Goal: Transaction & Acquisition: Book appointment/travel/reservation

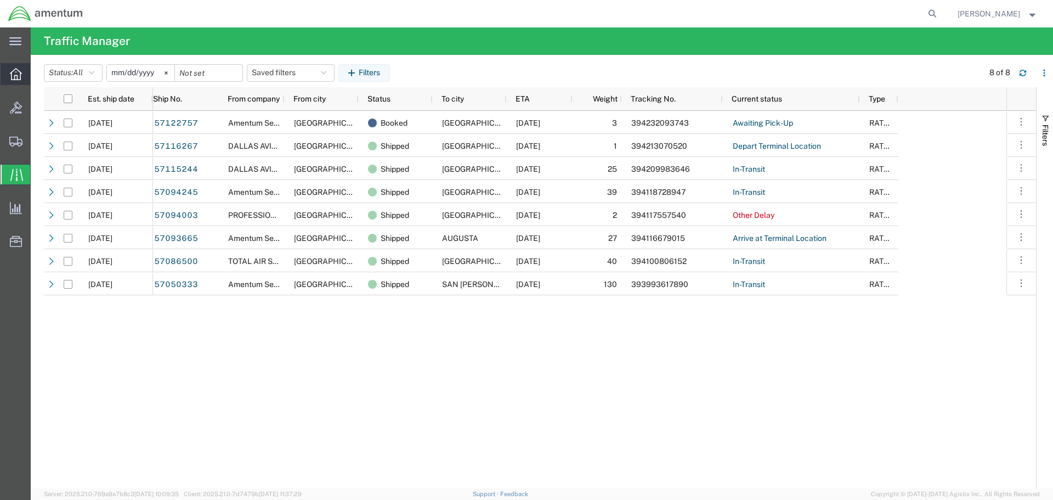
click at [18, 76] on icon at bounding box center [16, 74] width 12 height 12
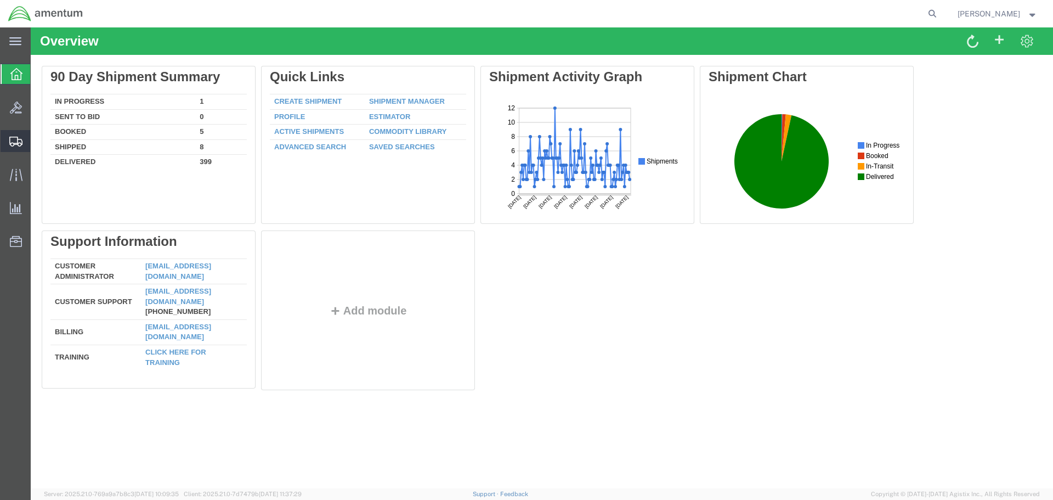
click at [12, 142] on icon at bounding box center [15, 142] width 13 height 10
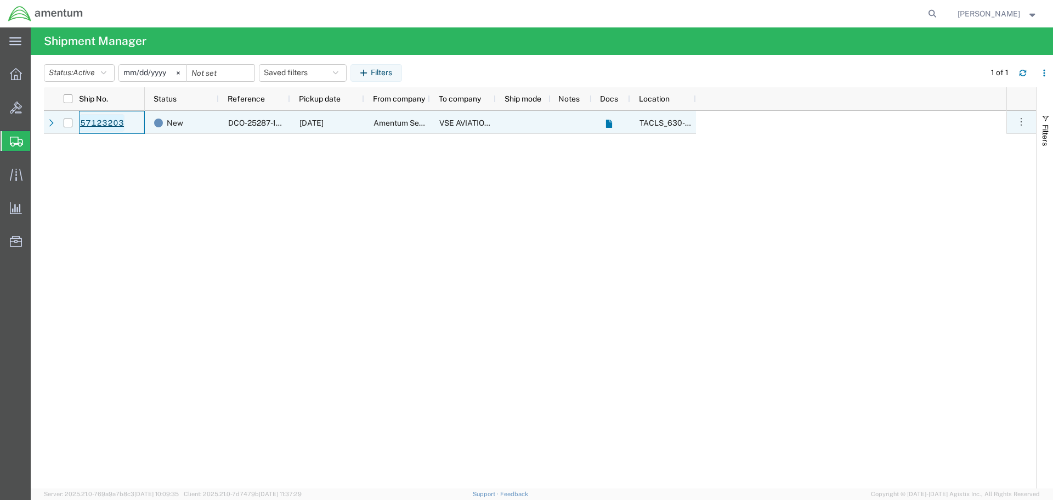
click at [100, 122] on link "57123203" at bounding box center [102, 123] width 45 height 18
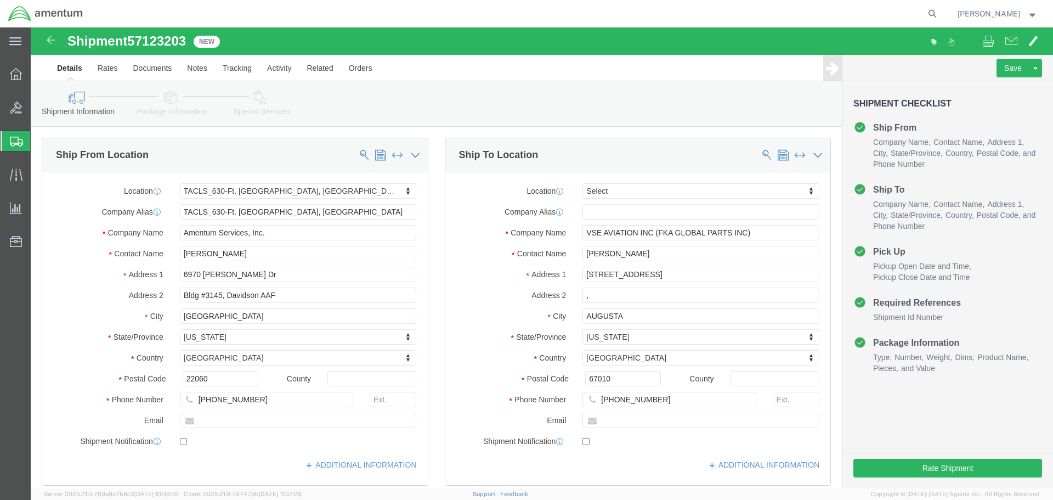
select select "42715"
select select
click button "Rate Shipment"
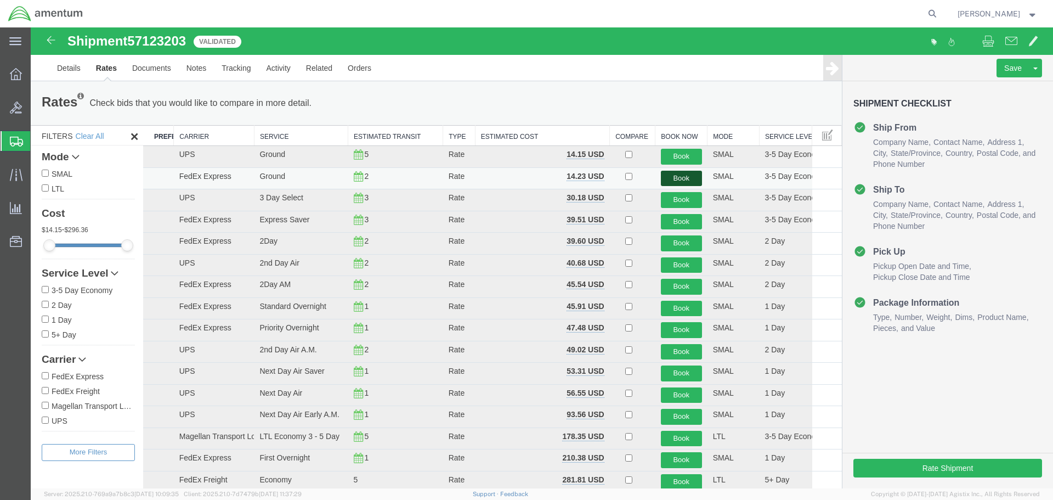
click at [672, 178] on button "Book" at bounding box center [681, 179] width 41 height 16
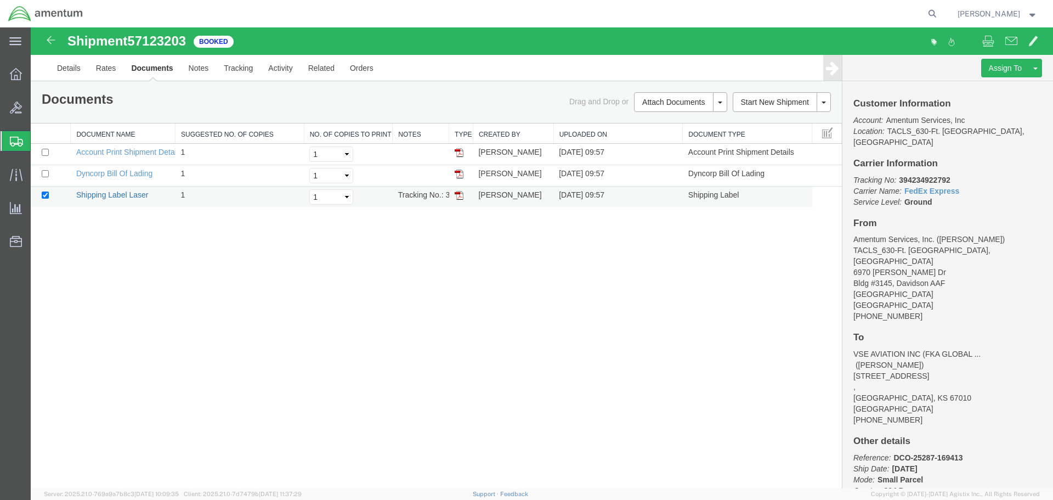
click at [118, 194] on link "Shipping Label Laser" at bounding box center [112, 194] width 72 height 9
click at [12, 75] on icon at bounding box center [16, 74] width 12 height 12
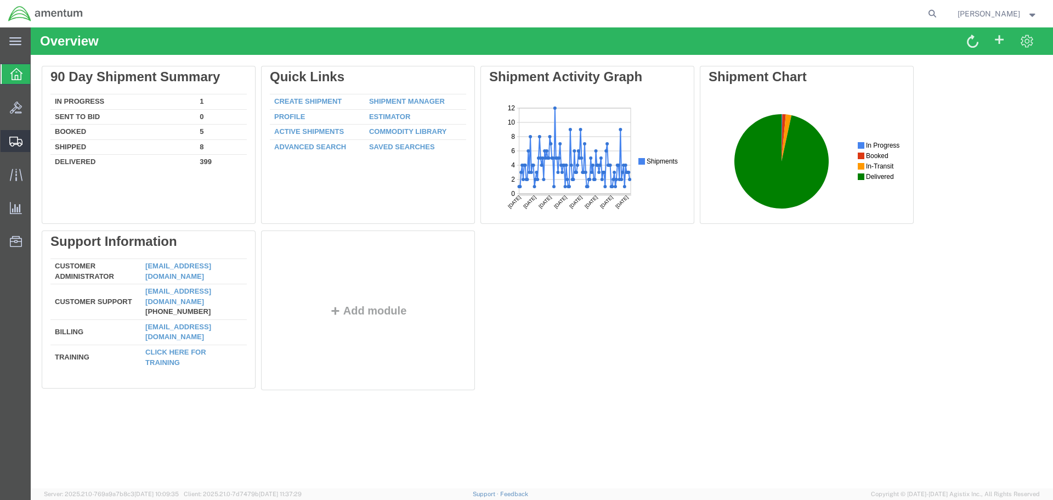
click at [14, 140] on icon at bounding box center [15, 142] width 13 height 10
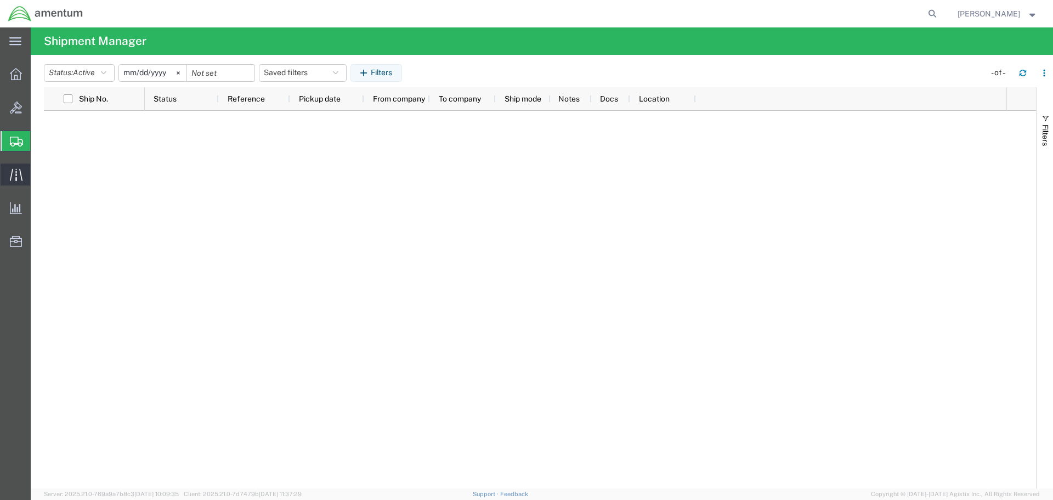
click at [16, 171] on icon at bounding box center [15, 174] width 13 height 12
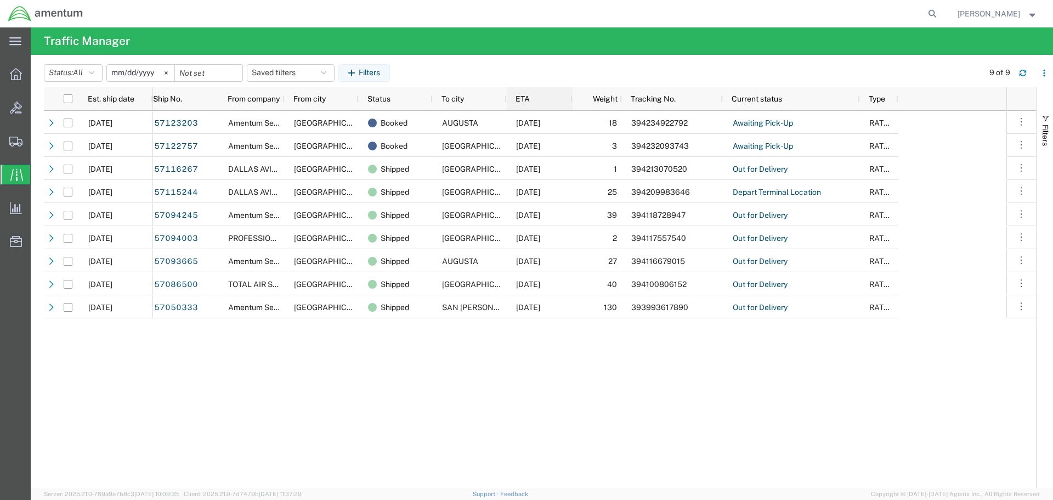
click at [528, 100] on span "ETA" at bounding box center [523, 98] width 14 height 9
click at [13, 140] on icon at bounding box center [15, 142] width 13 height 10
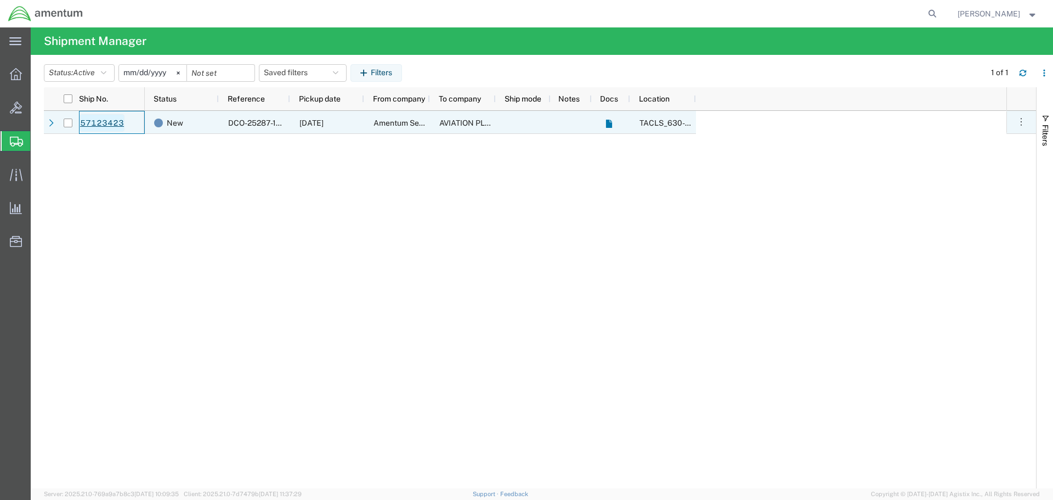
click at [100, 122] on link "57123423" at bounding box center [102, 123] width 45 height 18
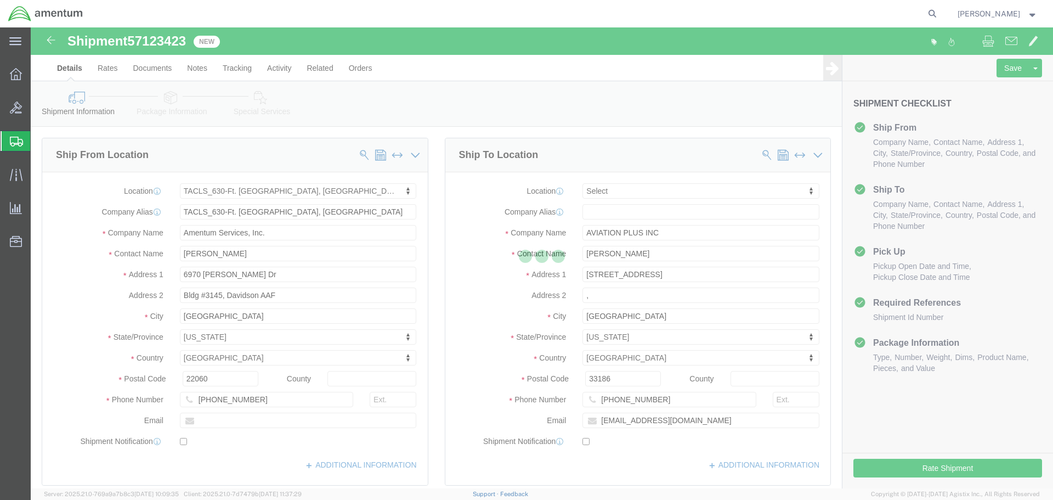
select select "42715"
select select
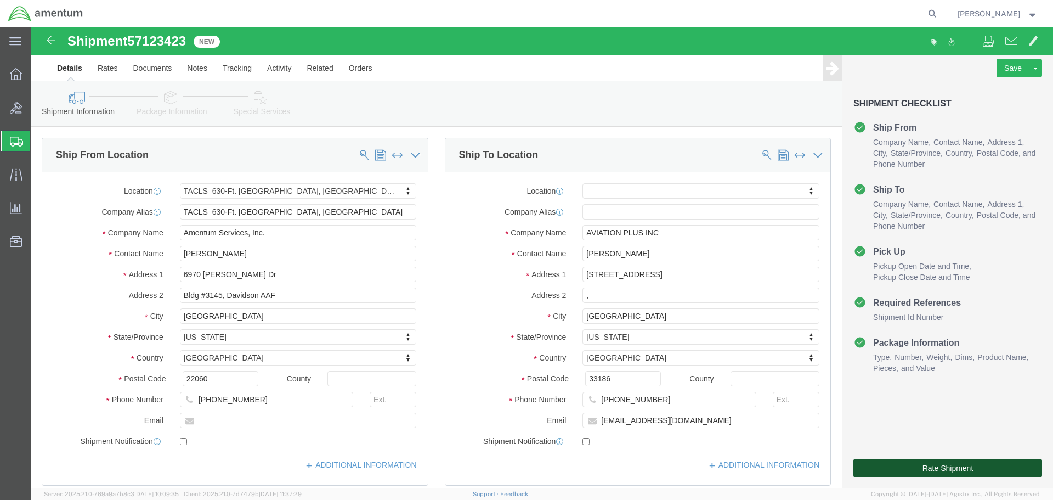
click button "Rate Shipment"
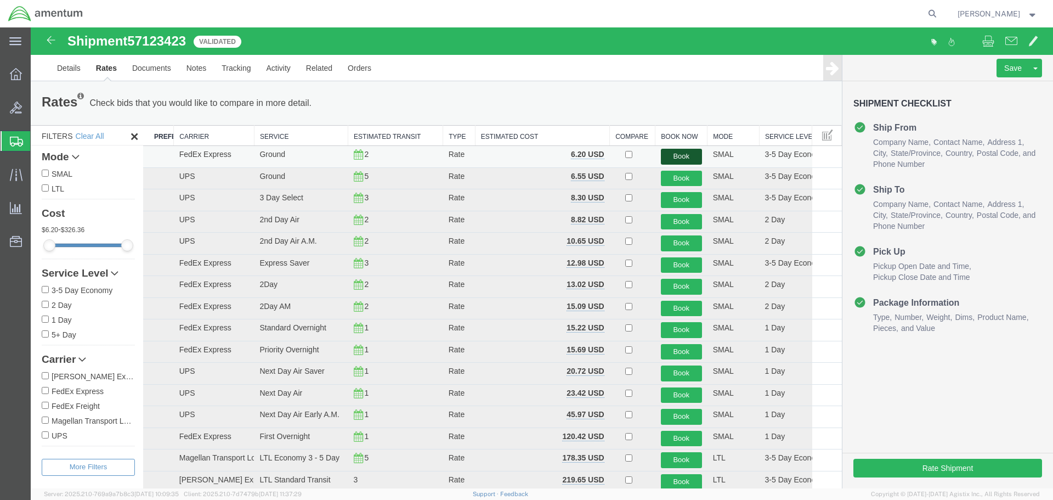
click at [674, 155] on button "Book" at bounding box center [681, 157] width 41 height 16
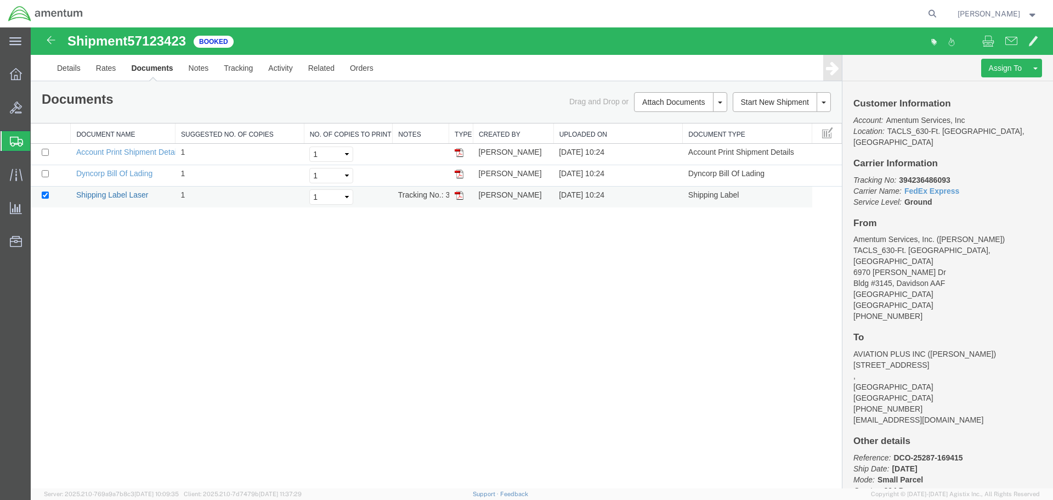
click at [131, 196] on link "Shipping Label Laser" at bounding box center [112, 194] width 72 height 9
click at [17, 174] on icon at bounding box center [16, 174] width 13 height 13
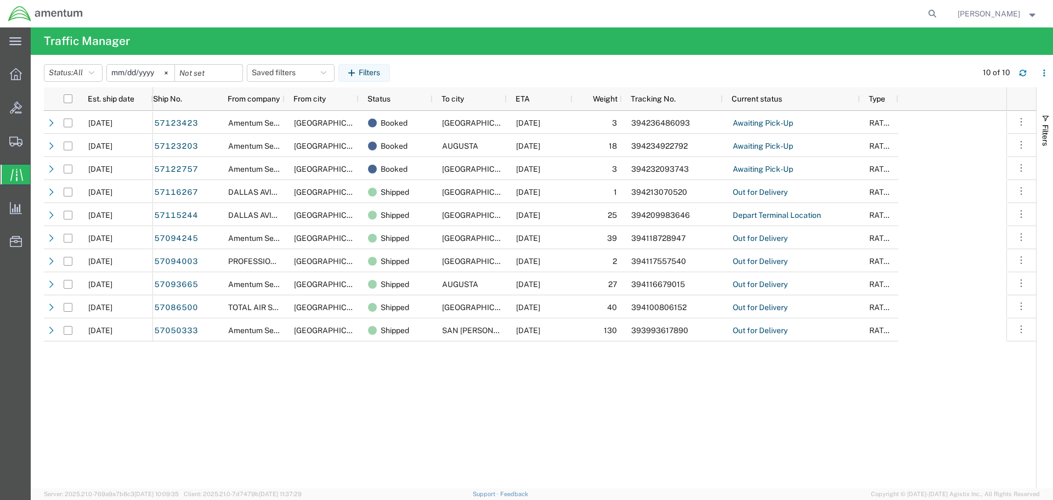
click at [370, 426] on div "57123423 Amentum Services, Inc. [GEOGRAPHIC_DATA] Booked MIAMI [DATE] 3 3942364…" at bounding box center [579, 299] width 853 height 377
click at [13, 140] on icon at bounding box center [15, 142] width 13 height 10
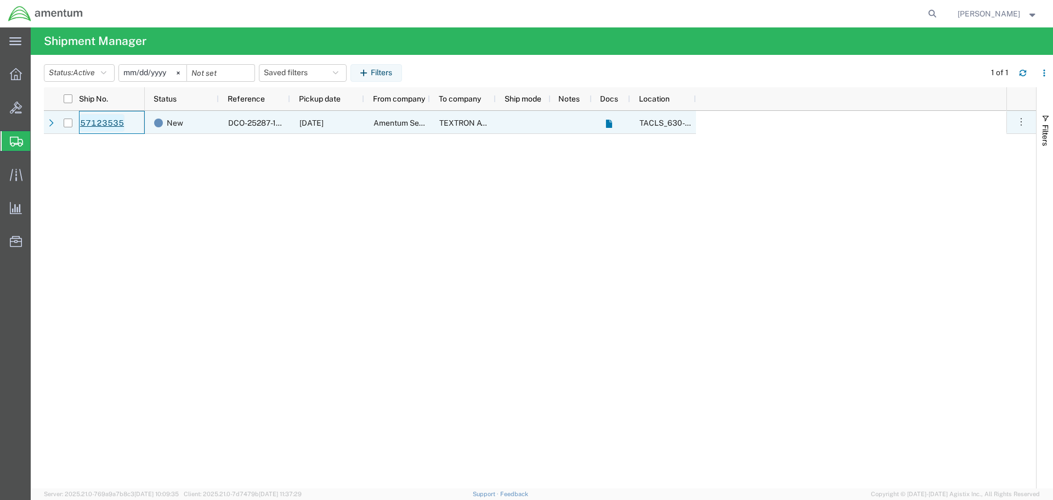
click at [108, 123] on link "57123535" at bounding box center [102, 123] width 45 height 18
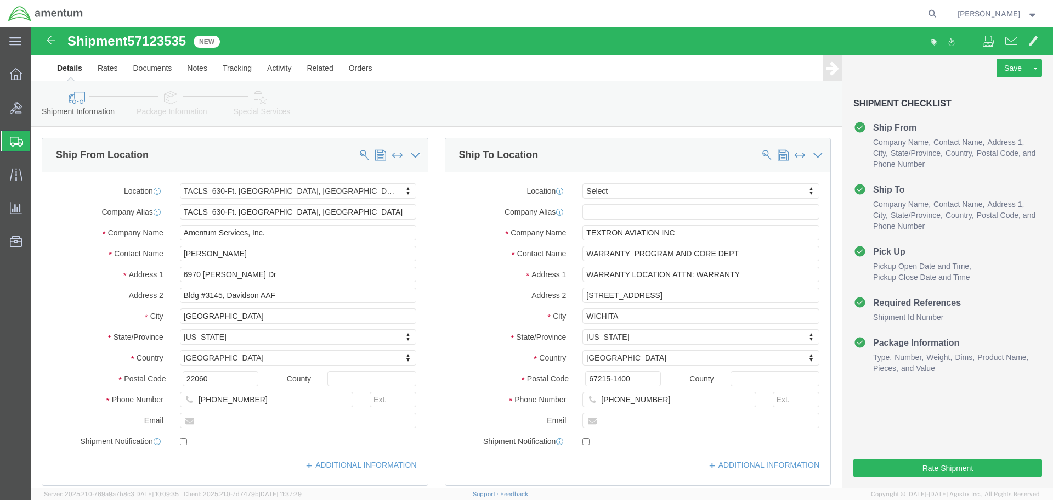
select select "42715"
select select
click icon
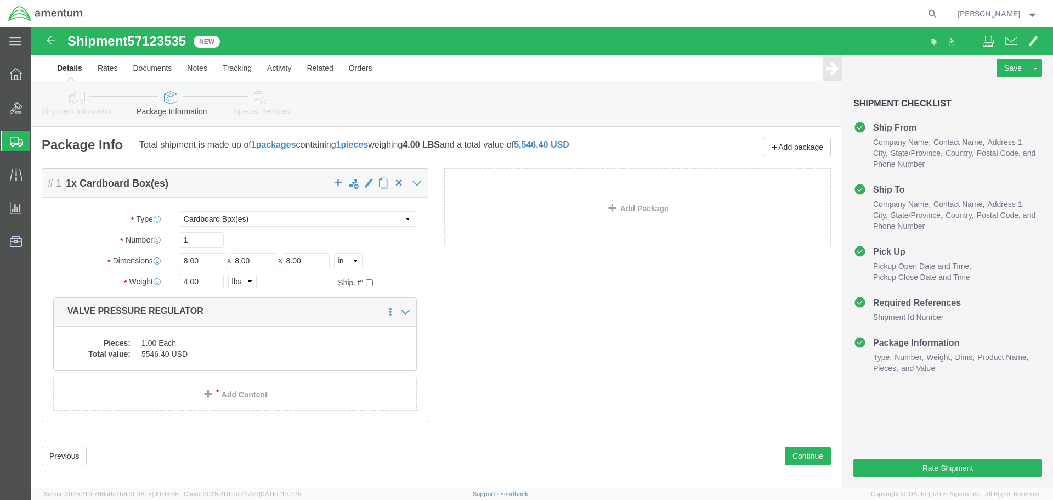
click icon
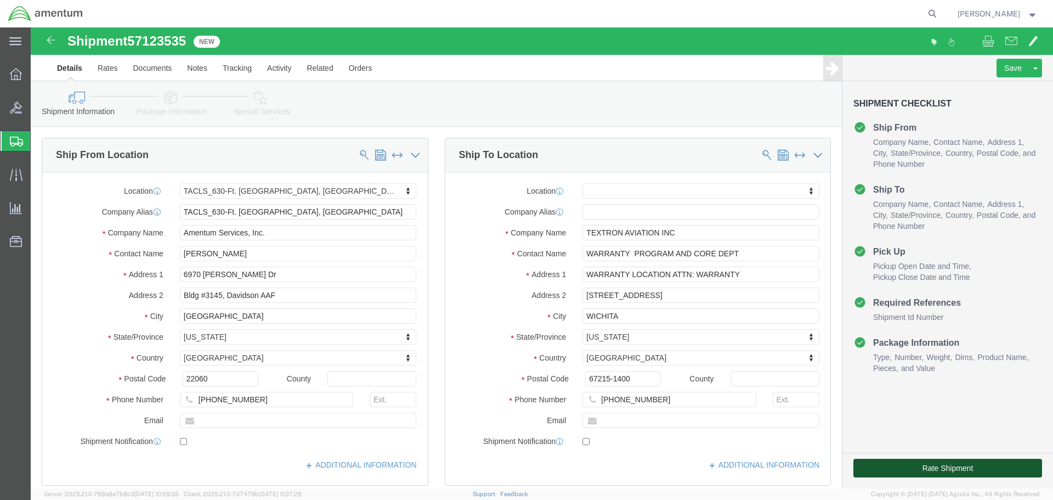
click button "Rate Shipment"
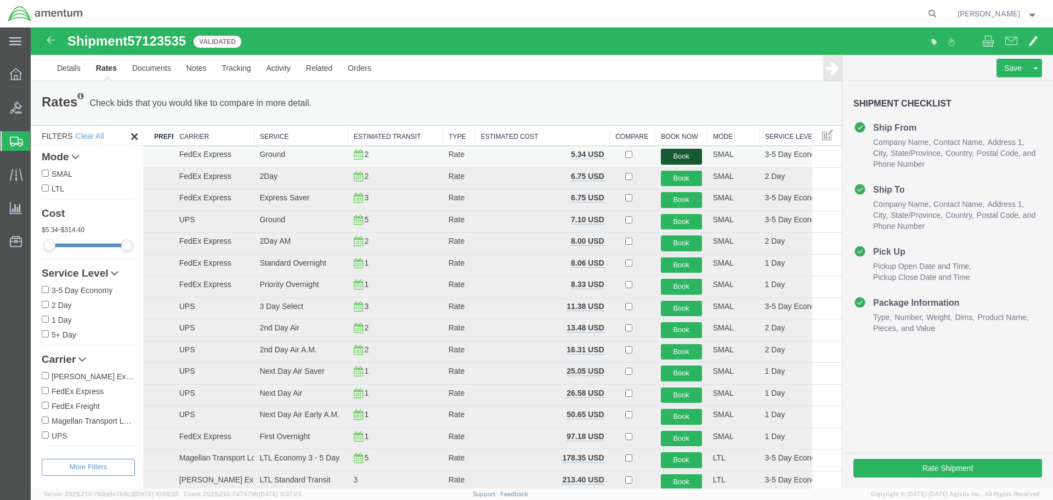
click at [678, 155] on button "Book" at bounding box center [681, 157] width 41 height 16
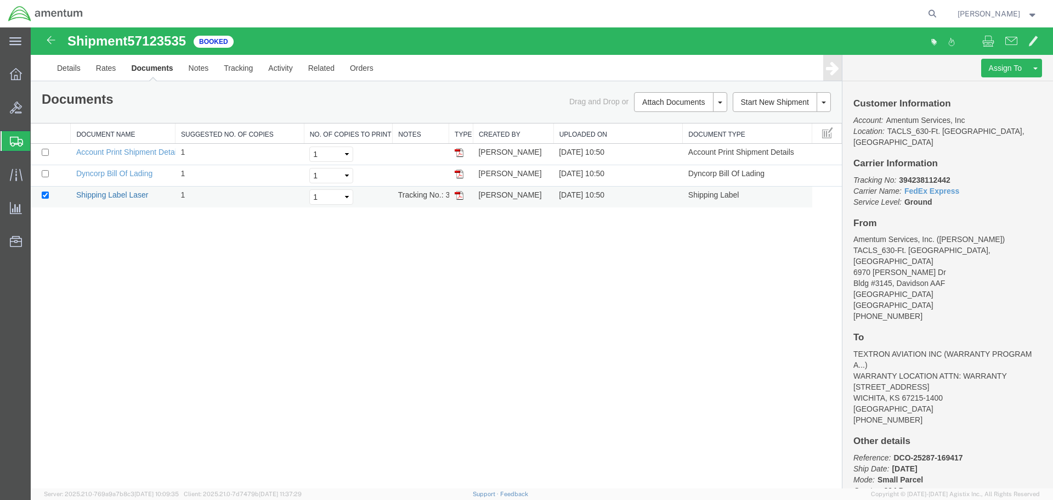
click at [118, 194] on link "Shipping Label Laser" at bounding box center [112, 194] width 72 height 9
click at [14, 179] on icon at bounding box center [16, 174] width 13 height 13
